Goal: Information Seeking & Learning: Learn about a topic

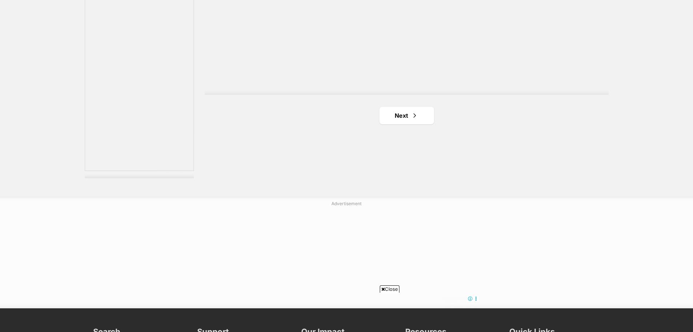
scroll to position [1359, 0]
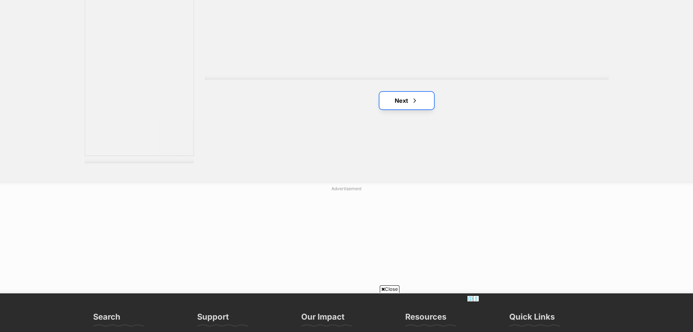
click at [407, 101] on link "Next" at bounding box center [407, 100] width 55 height 17
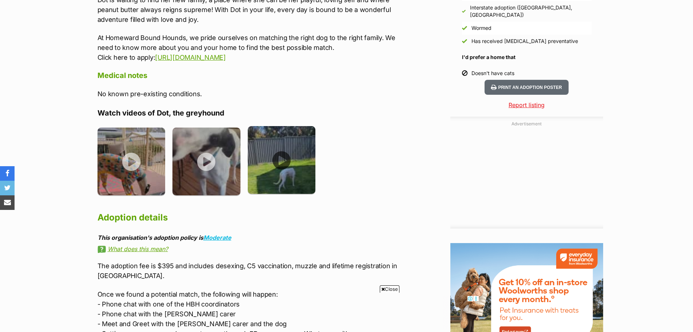
click at [281, 147] on img at bounding box center [282, 160] width 68 height 68
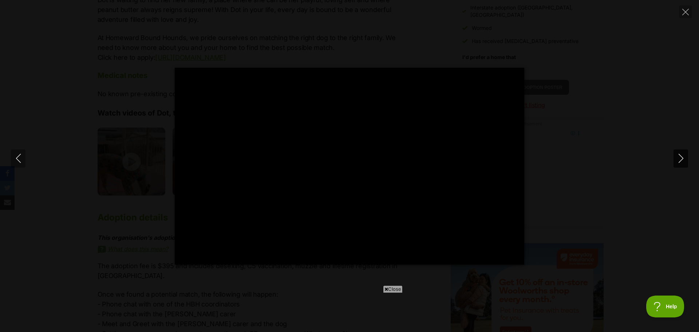
click at [676, 157] on icon "Next" at bounding box center [680, 158] width 9 height 9
type input "92.66"
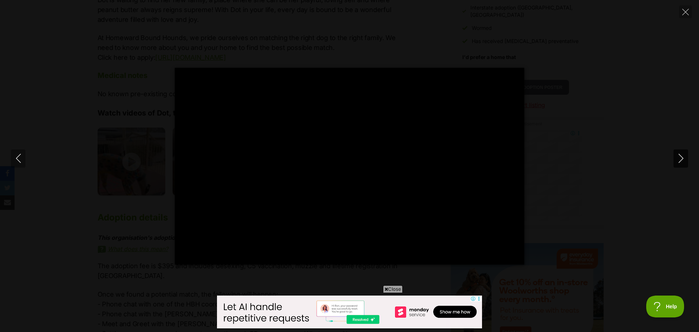
click at [674, 158] on button "Next" at bounding box center [680, 158] width 15 height 18
type input "38.05"
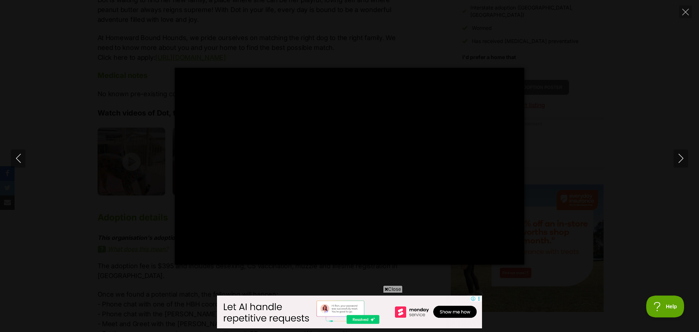
type input "13"
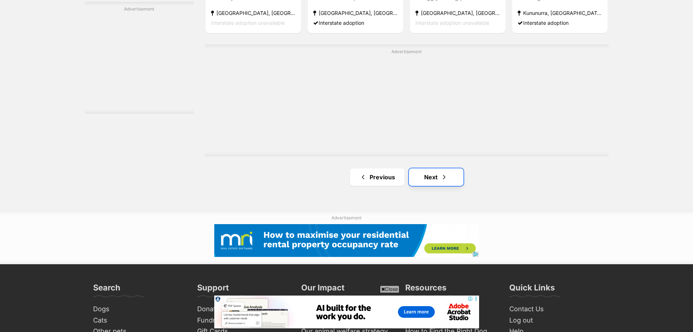
click at [441, 173] on span "Next page" at bounding box center [444, 177] width 7 height 9
